Goal: Task Accomplishment & Management: Manage account settings

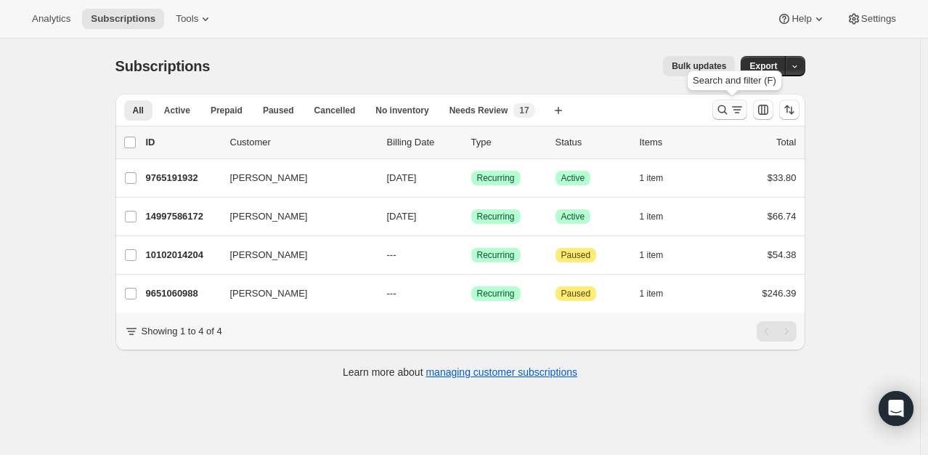
click at [735, 114] on icon "Search and filter results" at bounding box center [737, 109] width 15 height 15
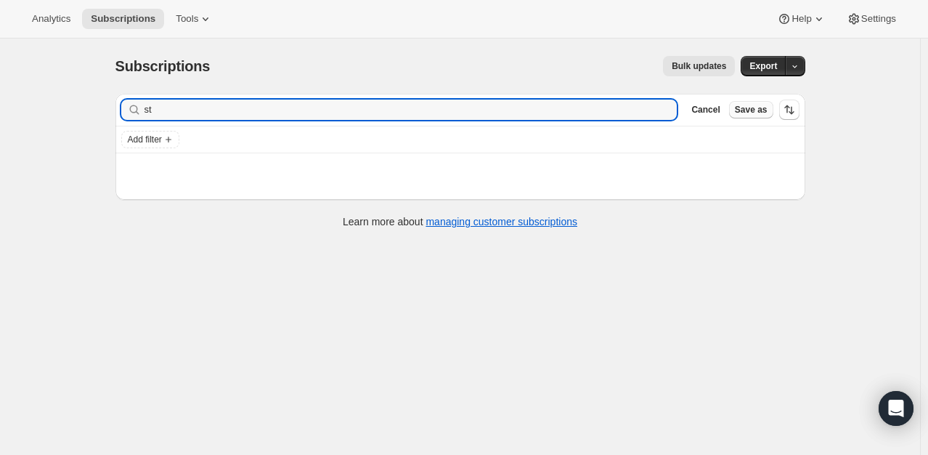
type input "s"
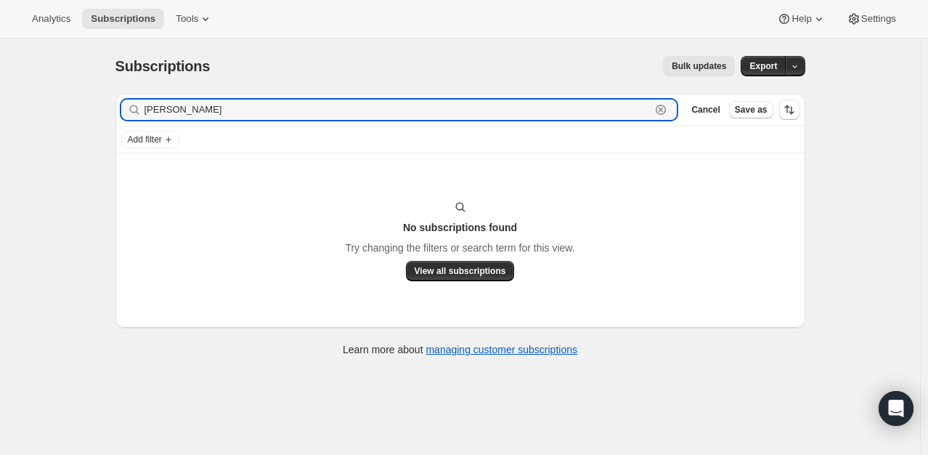
drag, startPoint x: 244, startPoint y: 112, endPoint x: 123, endPoint y: 113, distance: 120.6
click at [126, 113] on div "derek da Clear" at bounding box center [399, 110] width 556 height 20
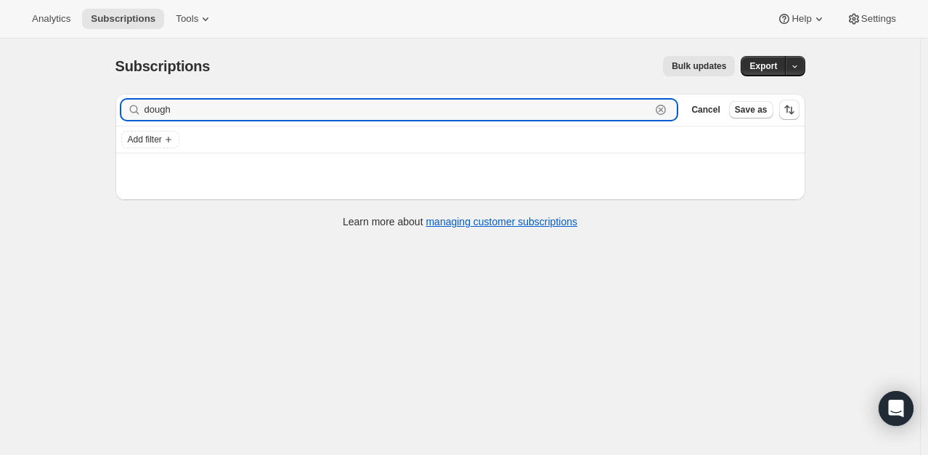
type input "dought"
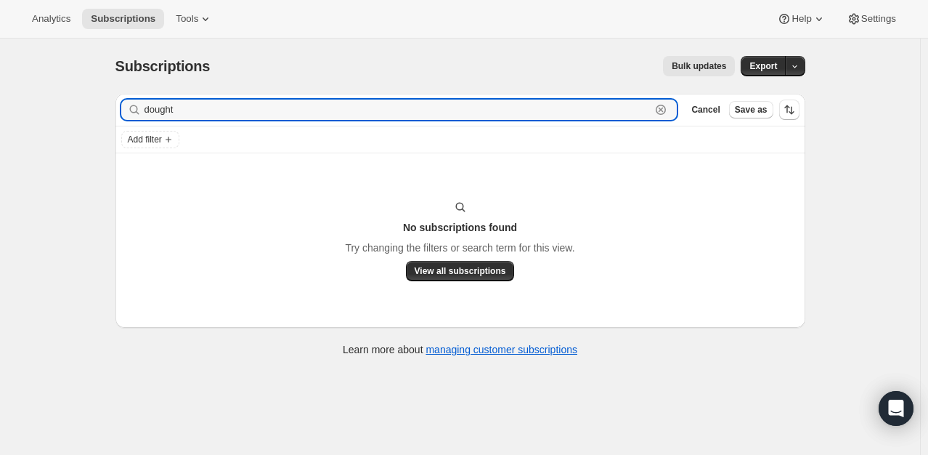
drag, startPoint x: 195, startPoint y: 113, endPoint x: 92, endPoint y: 115, distance: 102.4
click at [92, 115] on div "Subscriptions. This page is ready Subscriptions Bulk updates More actions Bulk …" at bounding box center [460, 265] width 920 height 455
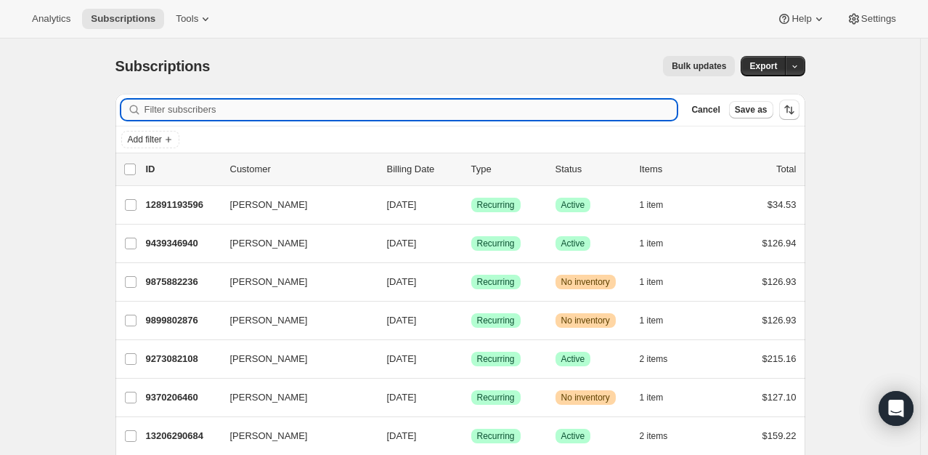
click at [261, 113] on input "Filter subscribers" at bounding box center [411, 110] width 533 height 20
paste input "Dougherty"
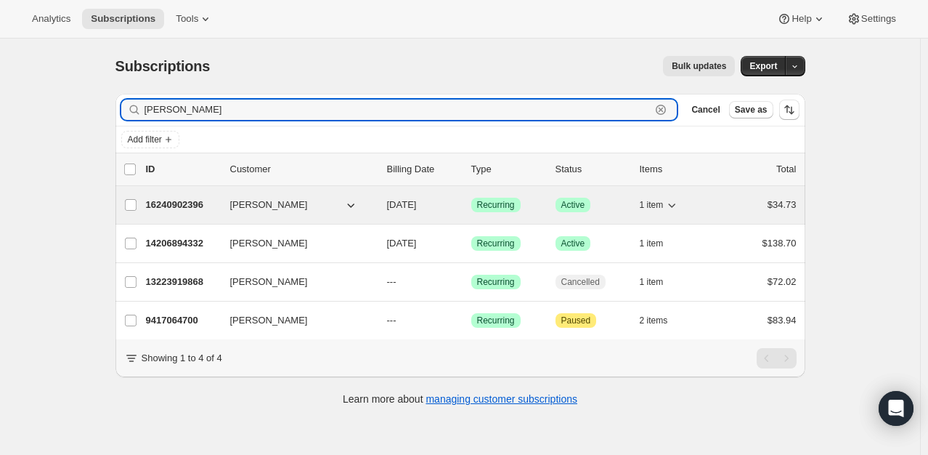
type input "Dougherty"
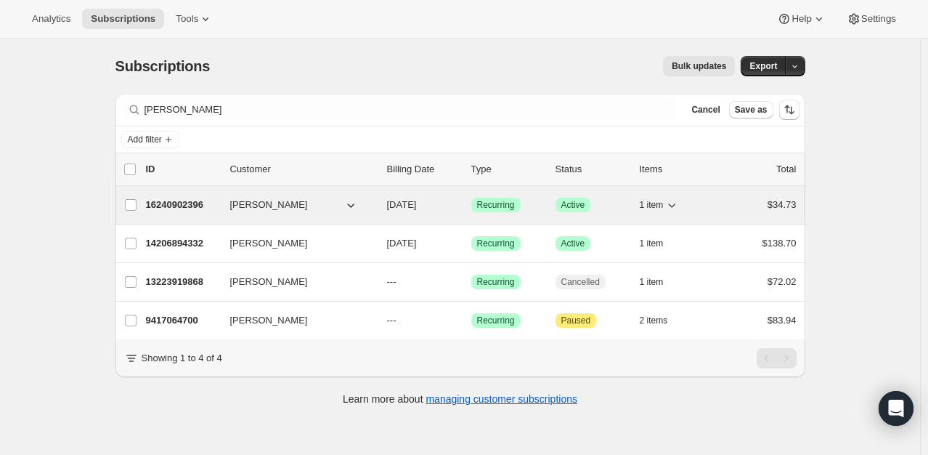
click at [149, 208] on p "16240902396" at bounding box center [182, 205] width 73 height 15
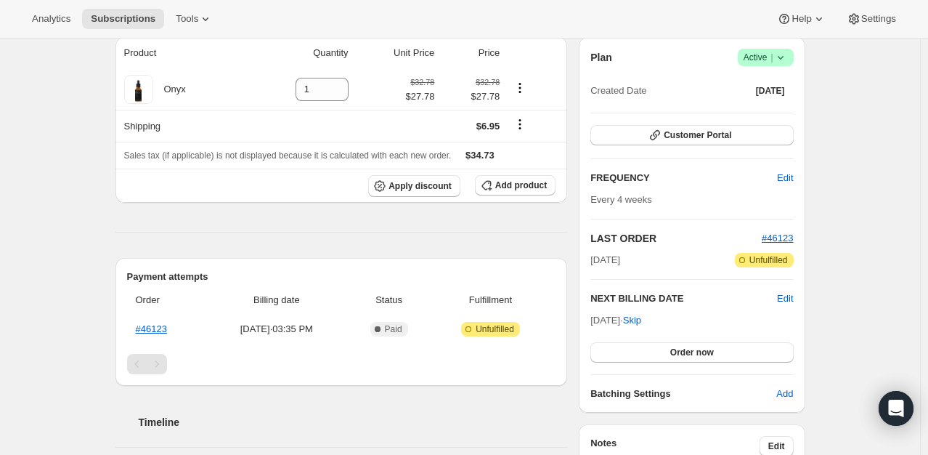
scroll to position [145, 0]
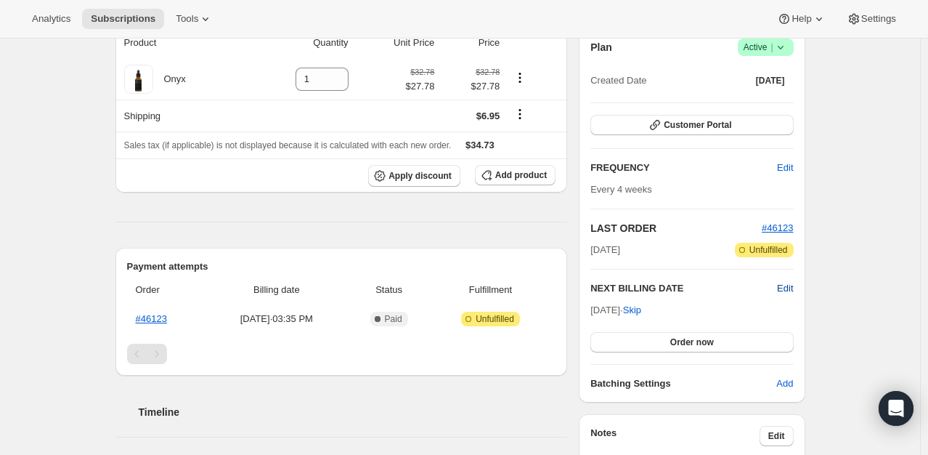
click at [793, 284] on span "Edit" at bounding box center [785, 288] width 16 height 15
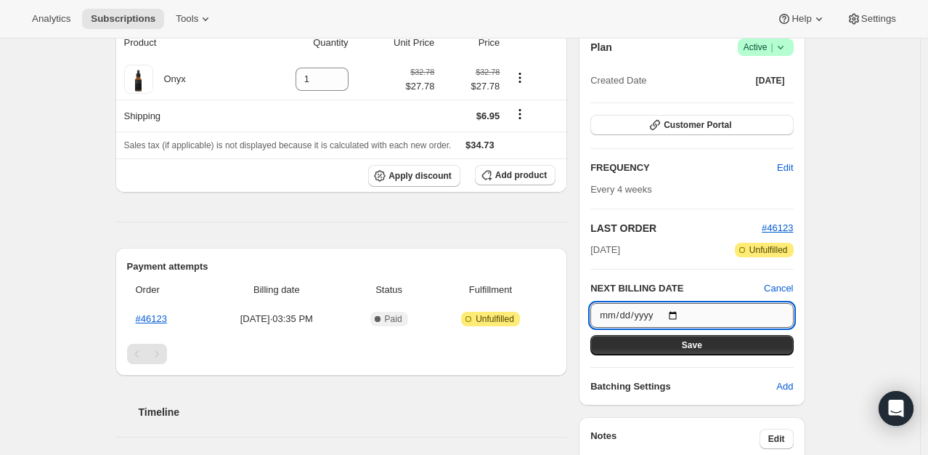
click at [678, 315] on input "2025-09-26" at bounding box center [692, 315] width 203 height 25
type input "2025-09-28"
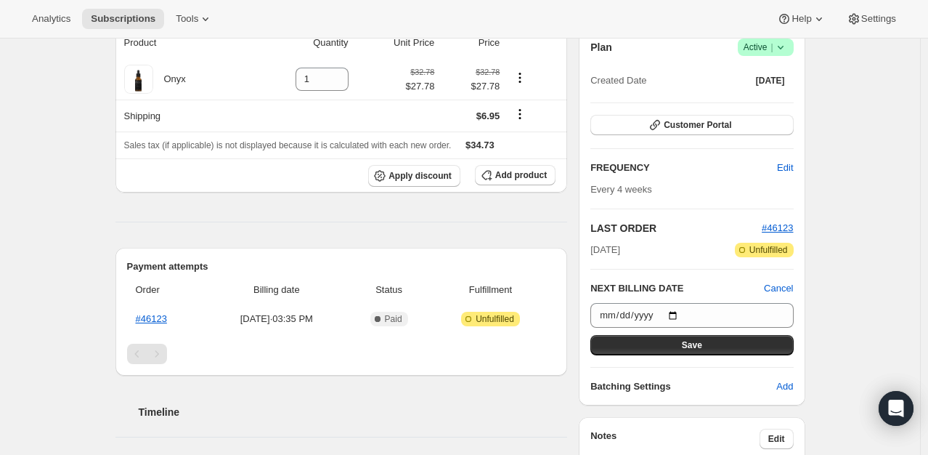
click at [732, 353] on div "Plan Success Active | Created Date Aug 29, 2025 Customer Portal FREQUENCY Edit …" at bounding box center [692, 215] width 203 height 355
click at [732, 347] on button "Save" at bounding box center [692, 345] width 203 height 20
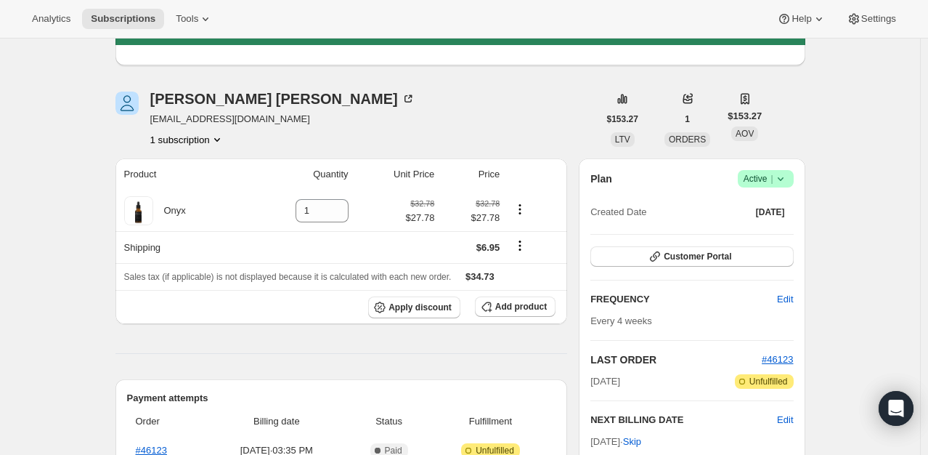
scroll to position [0, 0]
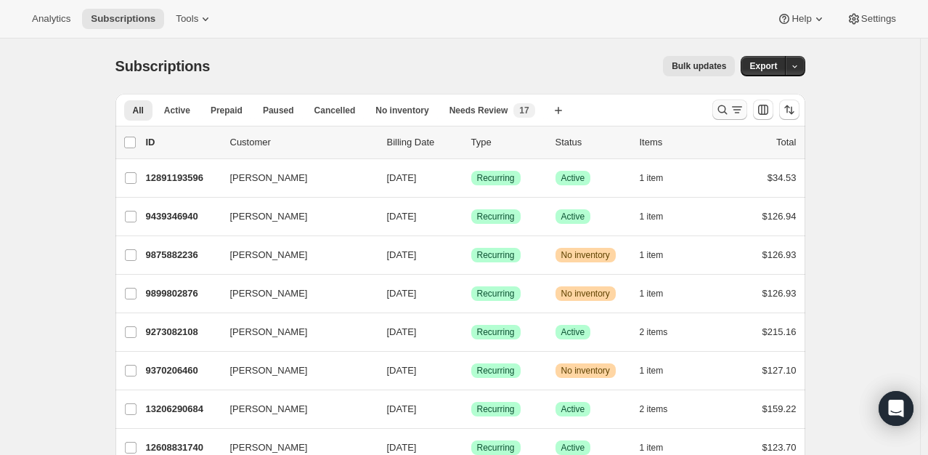
click at [727, 105] on icon "Search and filter results" at bounding box center [722, 109] width 15 height 15
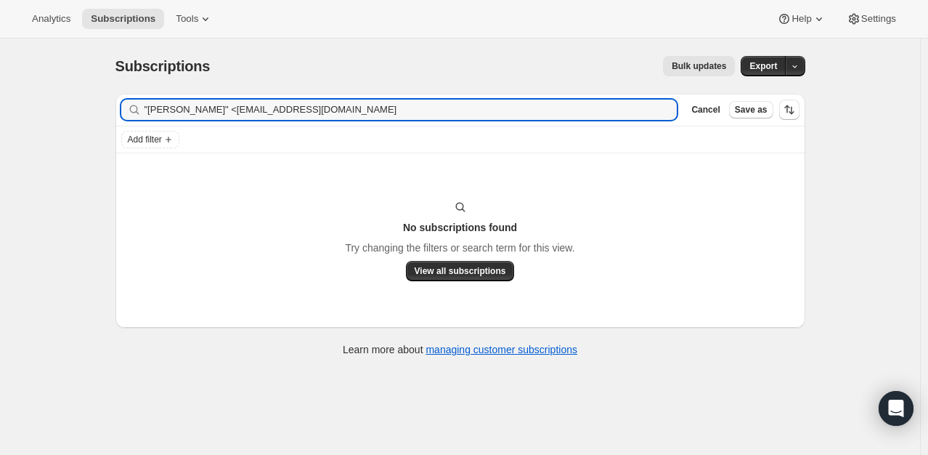
drag, startPoint x: 220, startPoint y: 109, endPoint x: 52, endPoint y: 104, distance: 167.9
click at [49, 103] on div "Subscriptions. This page is ready Subscriptions Bulk updates More actions Bulk …" at bounding box center [460, 265] width 920 height 455
type input "[EMAIL_ADDRESS][DOMAIN_NAME]"
